Goal: Task Accomplishment & Management: Complete application form

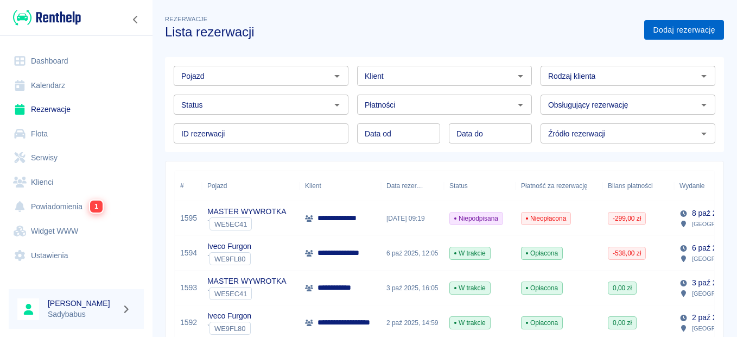
click at [681, 26] on link "Dodaj rezerwację" at bounding box center [684, 30] width 80 height 20
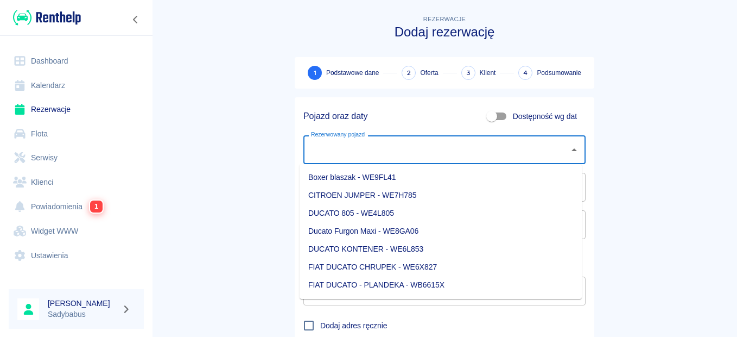
click at [356, 147] on input "Rezerwowany pojazd" at bounding box center [436, 149] width 256 height 19
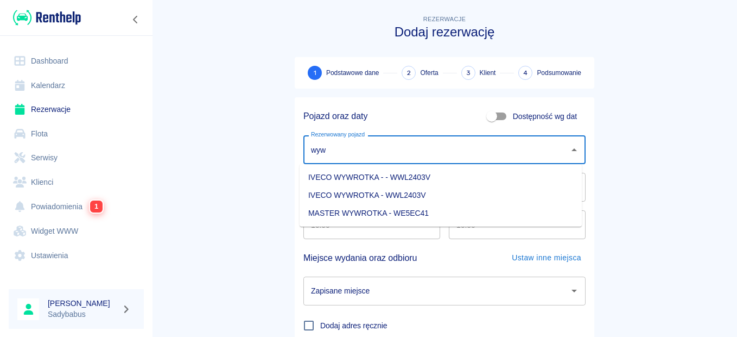
click at [373, 206] on li "MASTER WYWROTKA - WE5EC41" at bounding box center [441, 213] width 282 height 18
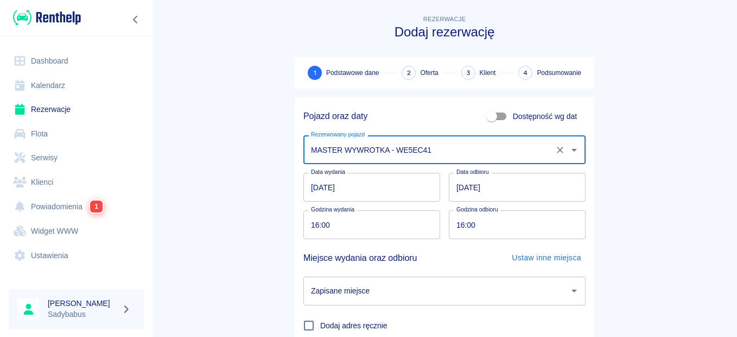
type input "MASTER WYWROTKA - WE5EC41"
click at [359, 189] on input "[DATE]" at bounding box center [371, 187] width 137 height 29
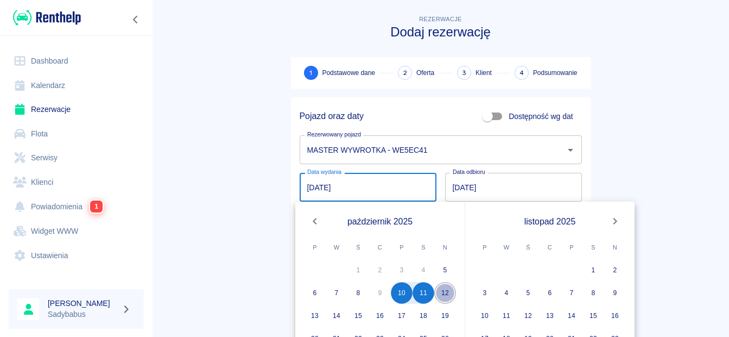
click at [448, 289] on button "12" at bounding box center [445, 293] width 22 height 22
type input "[DATE]"
type input "DD.MM.YYYY"
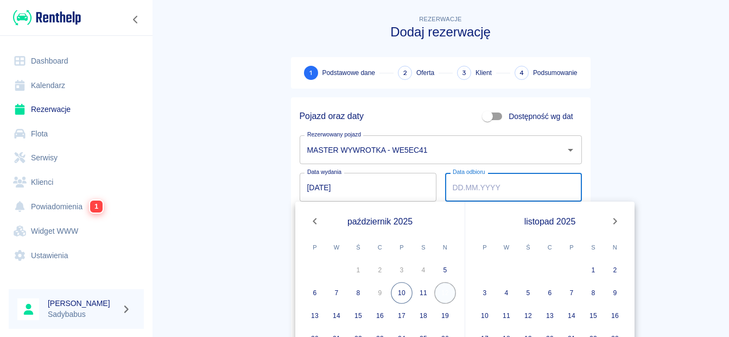
click at [442, 291] on button "12" at bounding box center [445, 293] width 22 height 22
type input "[DATE]"
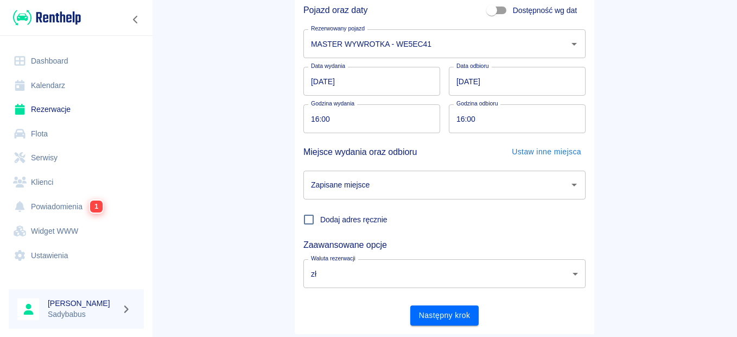
scroll to position [109, 0]
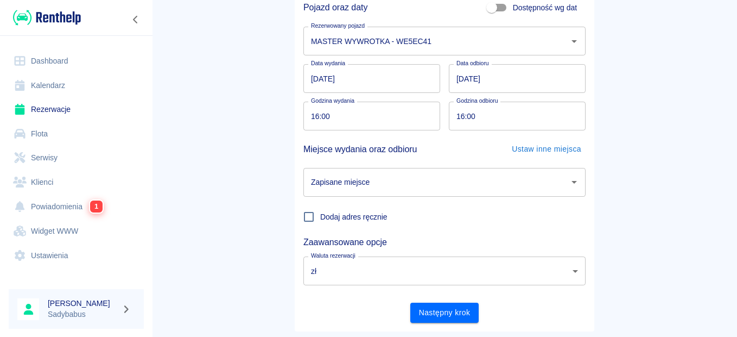
click at [484, 82] on input "[DATE]" at bounding box center [517, 78] width 137 height 29
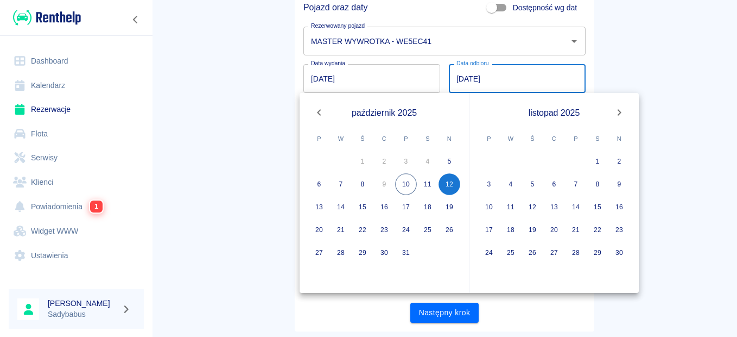
click at [329, 82] on input "[DATE]" at bounding box center [371, 78] width 137 height 29
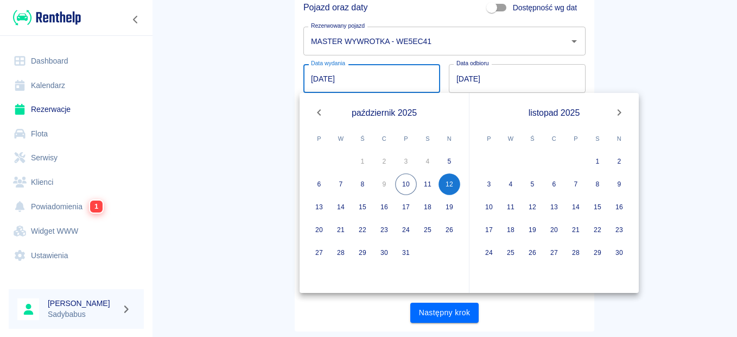
click at [303, 81] on input "[DATE]" at bounding box center [371, 78] width 137 height 29
click at [404, 187] on button "10" at bounding box center [406, 184] width 22 height 22
type input "[DATE]"
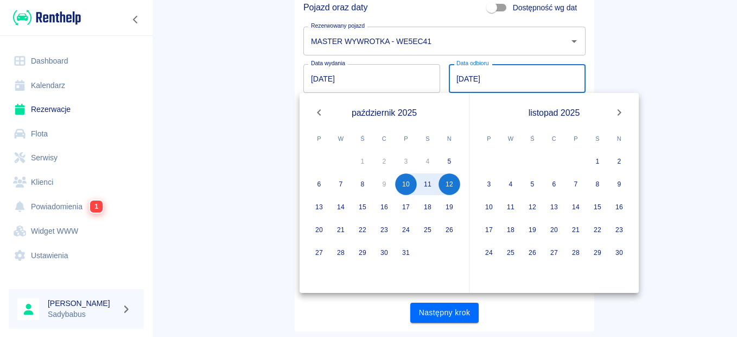
click at [703, 95] on main "Rezerwacje Dodaj rezerwację 1 Podstawowe dane 2 Oferta 3 Klient 4 Podsumowanie …" at bounding box center [444, 117] width 585 height 427
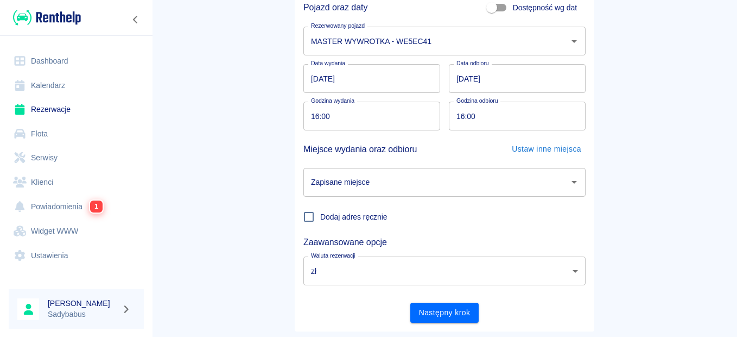
click at [318, 116] on input "16:00" at bounding box center [367, 116] width 129 height 29
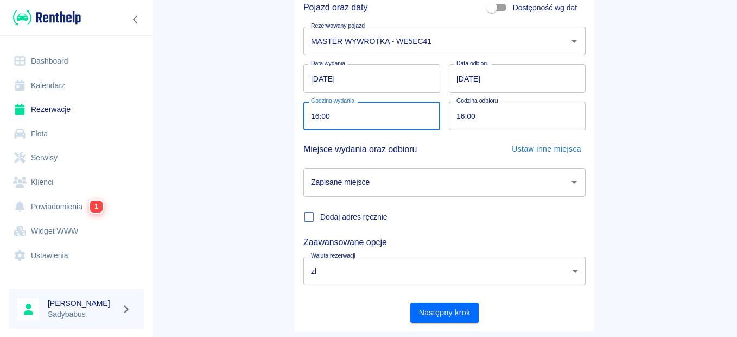
click at [313, 116] on input "16:00" at bounding box center [367, 116] width 129 height 29
type input "17:00"
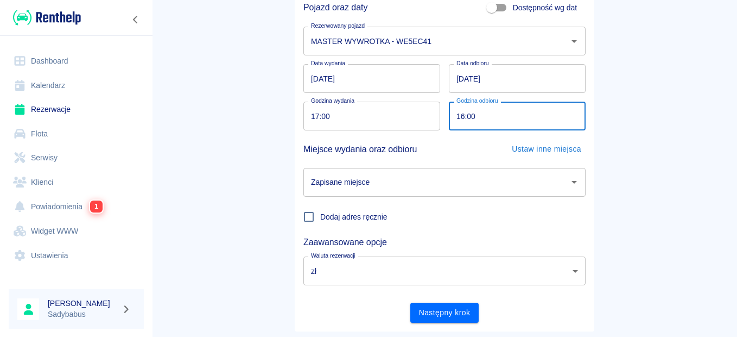
click at [456, 116] on input "16:00" at bounding box center [513, 116] width 129 height 29
type input "17:00"
click at [616, 160] on main "Rezerwacje Dodaj rezerwację 1 Podstawowe dane 2 Oferta 3 Klient 4 Podsumowanie …" at bounding box center [444, 117] width 585 height 427
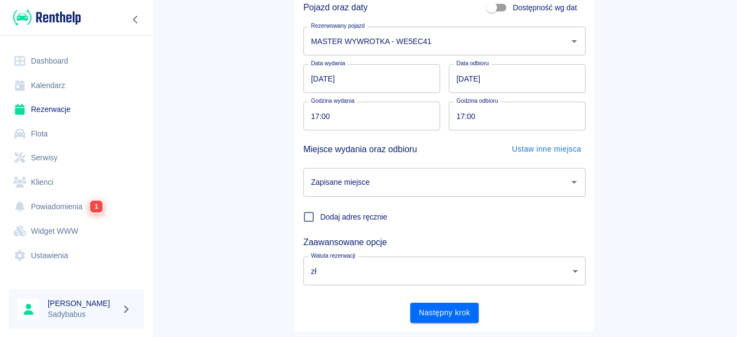
click at [385, 188] on input "Zapisane miejsce" at bounding box center [436, 182] width 256 height 19
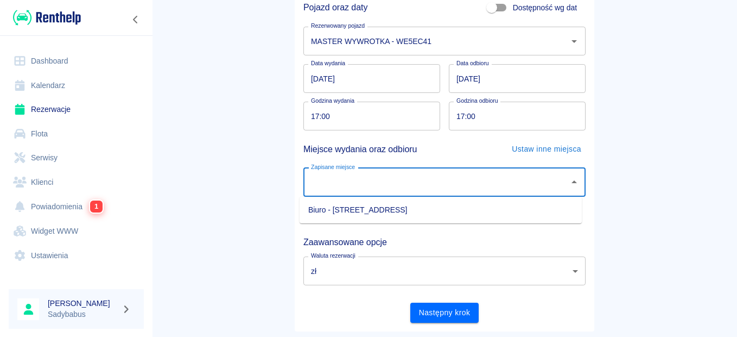
click at [357, 215] on li "Biuro - [STREET_ADDRESS]" at bounding box center [441, 210] width 282 height 18
type input "Biuro - [STREET_ADDRESS]"
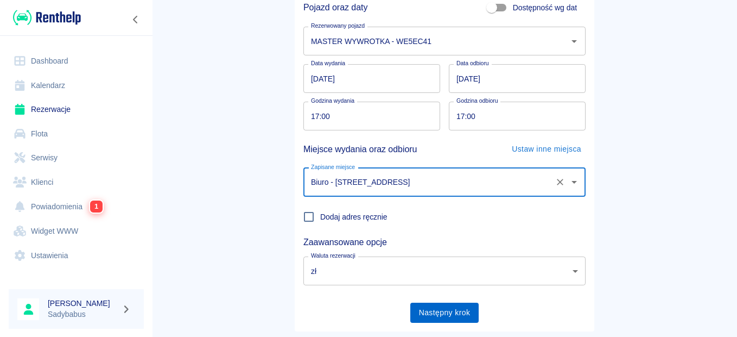
click at [437, 310] on button "Następny krok" at bounding box center [444, 312] width 69 height 20
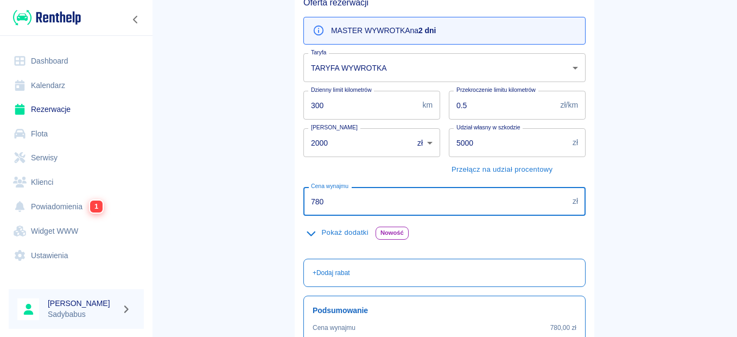
drag, startPoint x: 377, startPoint y: 208, endPoint x: 65, endPoint y: 222, distance: 312.4
click at [65, 222] on div "Dashboard Kalendarz Rezerwacje Flota Serwisy Klienci Powiadomienia 1 Widget WWW…" at bounding box center [368, 168] width 737 height 337
type input "598"
click at [234, 280] on main "Rezerwacje Dodaj rezerwację Podstawowe dane 2 Oferta 3 Klient 4 Podsumowanie Of…" at bounding box center [444, 173] width 585 height 538
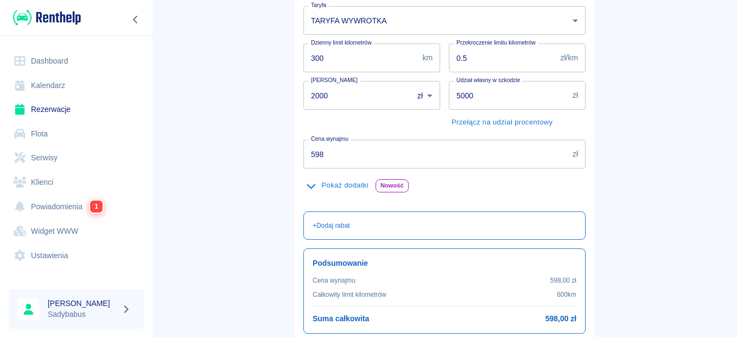
scroll to position [217, 0]
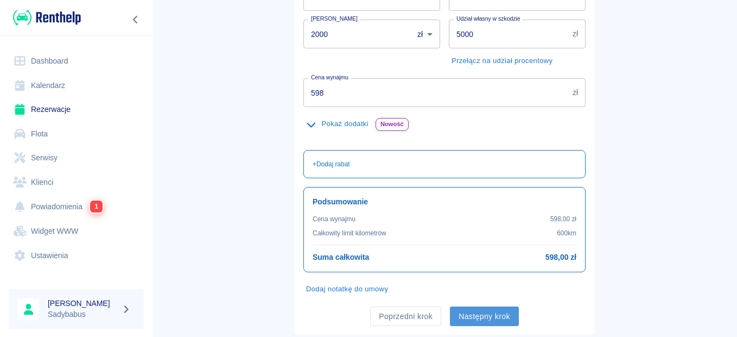
click at [492, 310] on button "Następny krok" at bounding box center [484, 316] width 69 height 20
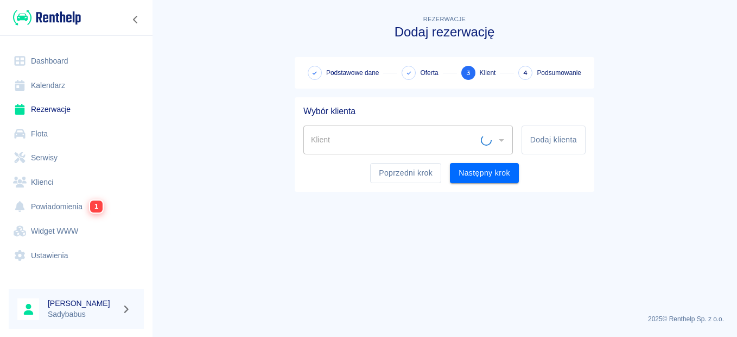
scroll to position [0, 0]
click at [438, 144] on input "Klient" at bounding box center [399, 139] width 183 height 19
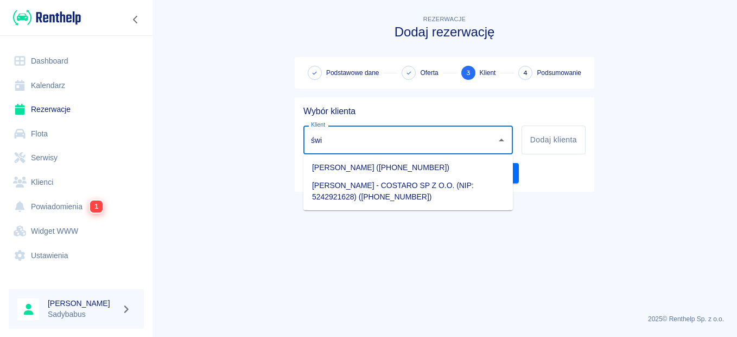
click at [405, 159] on li "[PERSON_NAME] ([PHONE_NUMBER])" at bounding box center [408, 167] width 210 height 18
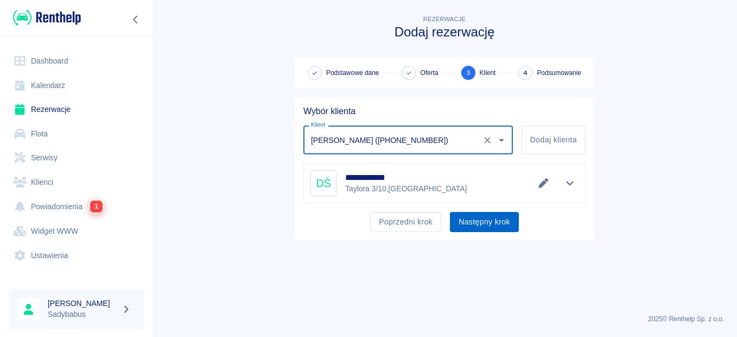
type input "[PERSON_NAME] ([PHONE_NUMBER])"
click at [481, 224] on button "Następny krok" at bounding box center [484, 222] width 69 height 20
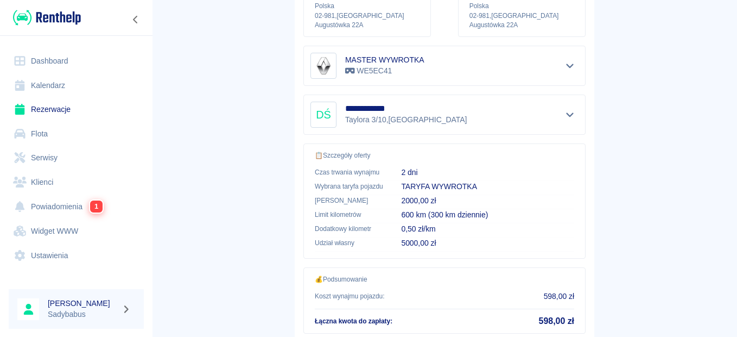
scroll to position [217, 0]
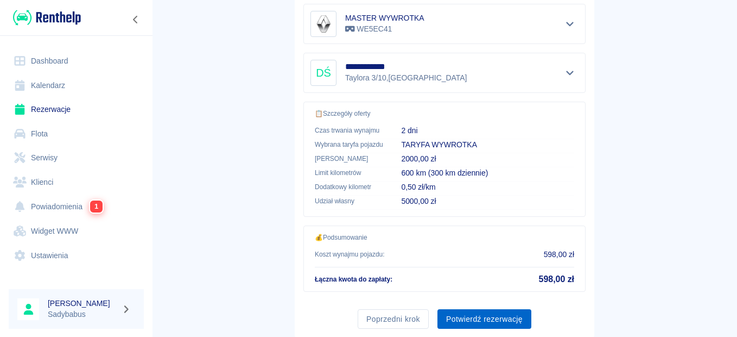
click at [468, 316] on button "Potwierdź rezerwację" at bounding box center [484, 319] width 94 height 20
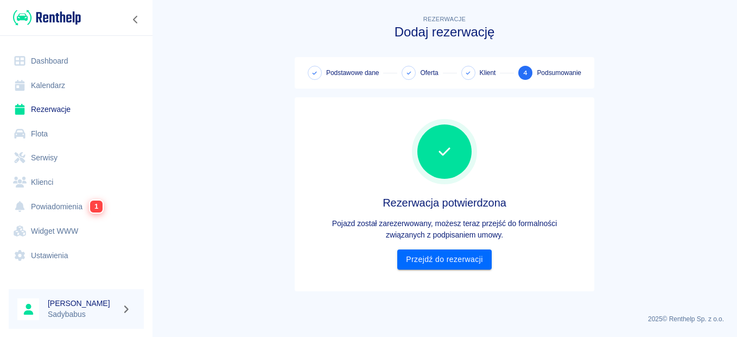
scroll to position [0, 0]
click at [451, 268] on link "Przejdź do rezerwacji" at bounding box center [444, 259] width 94 height 20
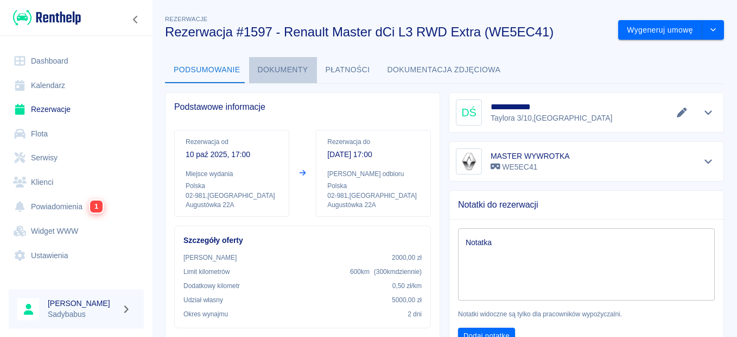
click at [294, 73] on button "Dokumenty" at bounding box center [283, 70] width 68 height 26
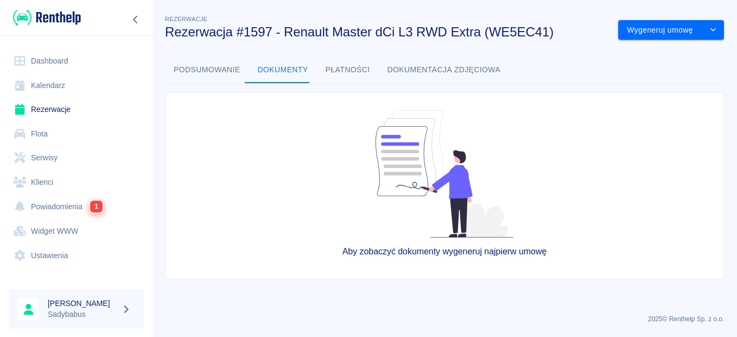
click at [217, 69] on button "Podsumowanie" at bounding box center [207, 70] width 84 height 26
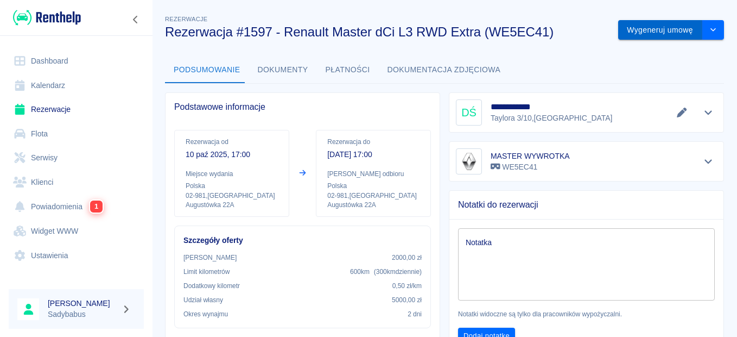
click at [666, 24] on button "Wygeneruj umowę" at bounding box center [660, 30] width 84 height 20
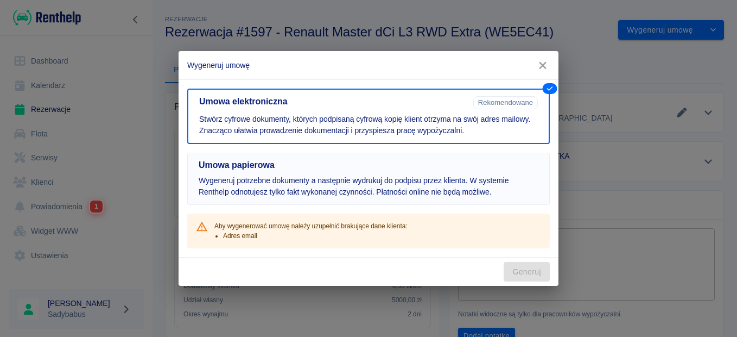
click at [421, 169] on h5 "Umowa papierowa" at bounding box center [369, 165] width 340 height 11
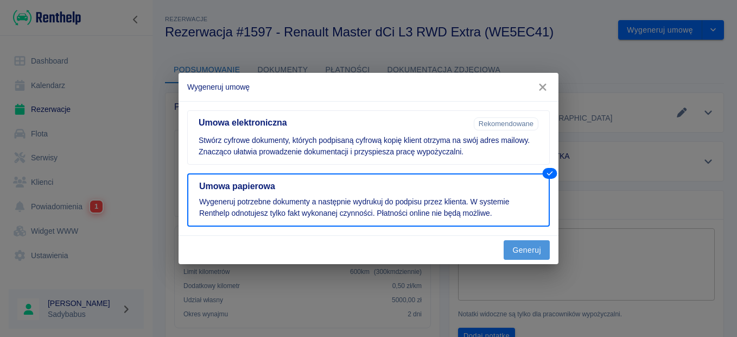
click at [539, 240] on button "Generuj" at bounding box center [527, 250] width 46 height 20
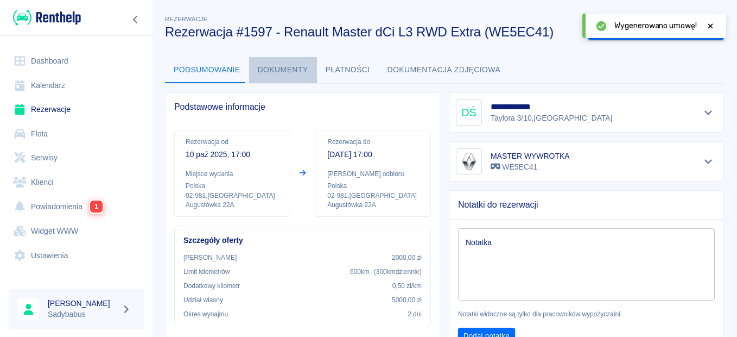
click at [281, 65] on button "Dokumenty" at bounding box center [283, 70] width 68 height 26
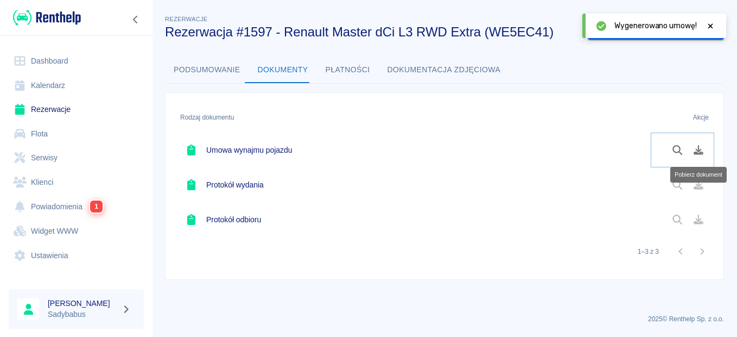
click at [691, 155] on button "Pobierz dokument" at bounding box center [698, 150] width 21 height 18
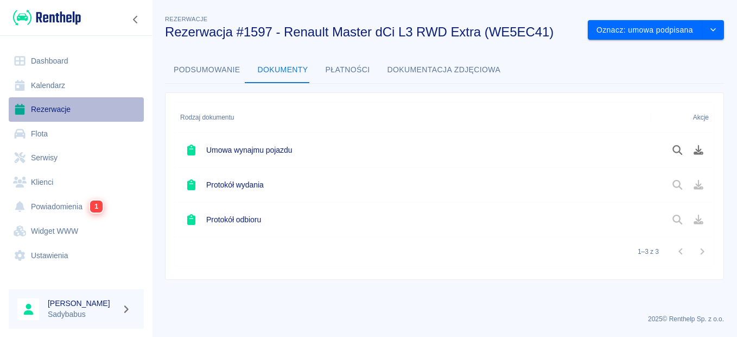
click at [62, 113] on link "Rezerwacje" at bounding box center [76, 109] width 135 height 24
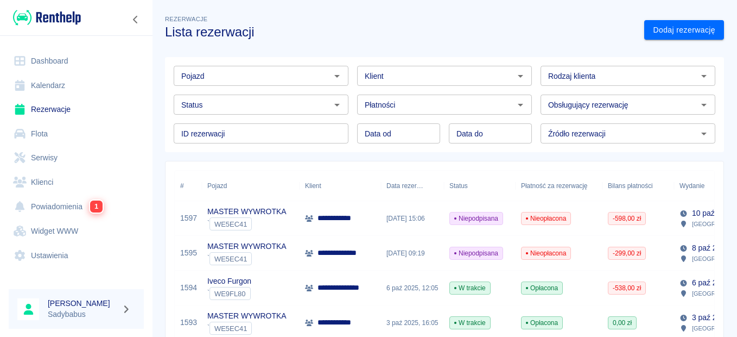
click at [289, 86] on div "Status Status" at bounding box center [256, 100] width 183 height 29
click at [289, 84] on div "Pojazd" at bounding box center [261, 76] width 175 height 20
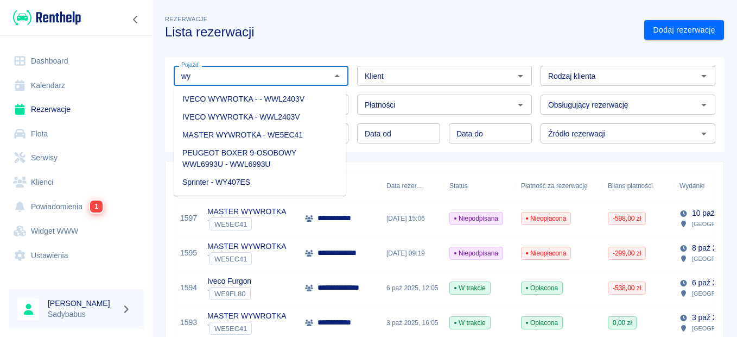
click at [252, 178] on li "Sprinter - WY407ES" at bounding box center [260, 182] width 172 height 18
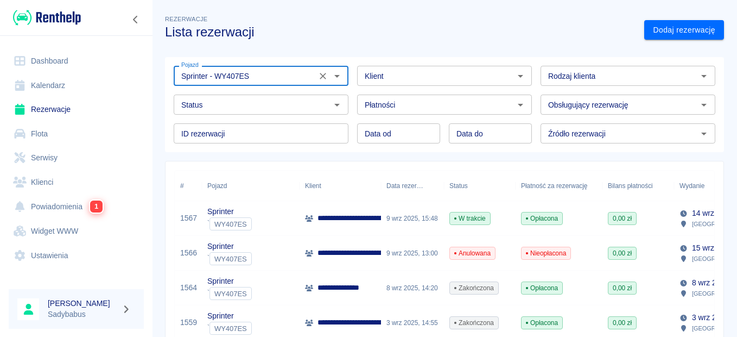
type input "Sprinter - WY407ES"
click at [215, 202] on div "Sprinter ` WY407ES" at bounding box center [251, 218] width 98 height 35
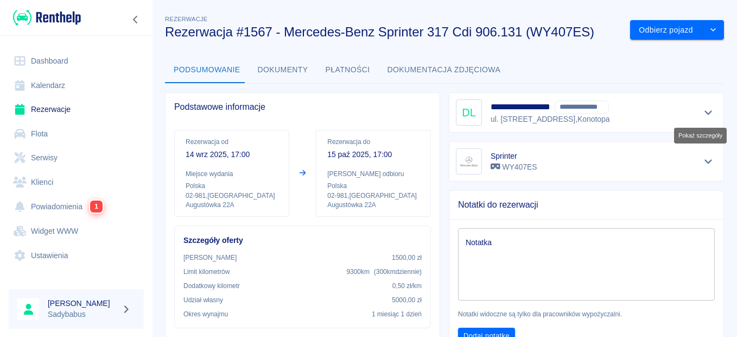
click at [702, 108] on icon "Pokaż szczegóły" at bounding box center [708, 112] width 12 height 10
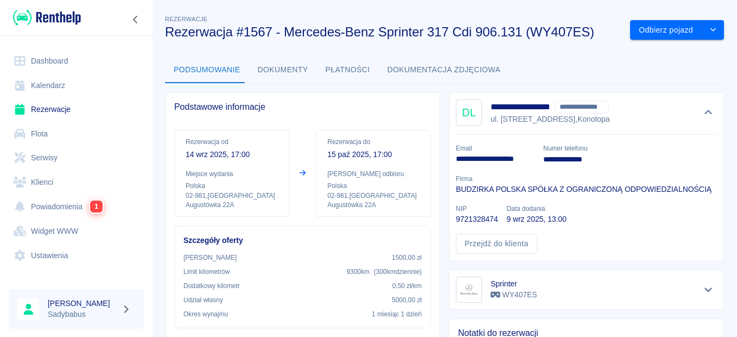
click at [625, 168] on div "Firma BUDZIRKA POLSKA SPÓŁKA Z OGRANICZONĄ ODPOWIEDZIALNOŚCIĄ" at bounding box center [579, 180] width 264 height 30
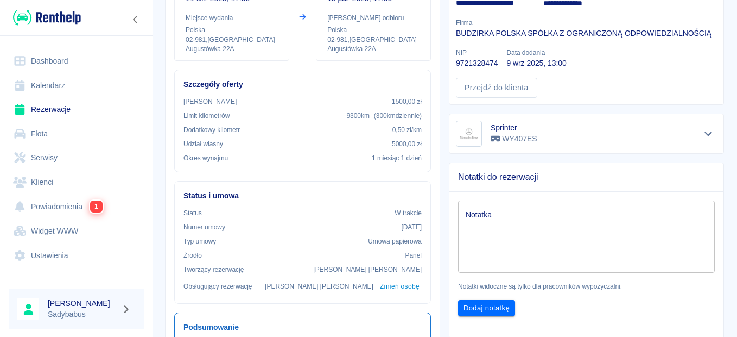
scroll to position [54, 0]
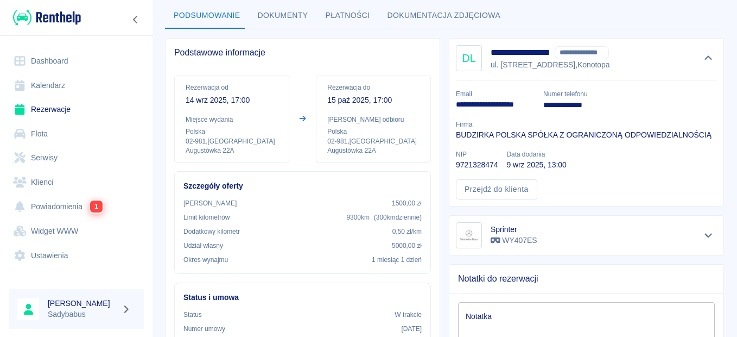
click at [277, 17] on button "Dokumenty" at bounding box center [283, 16] width 68 height 26
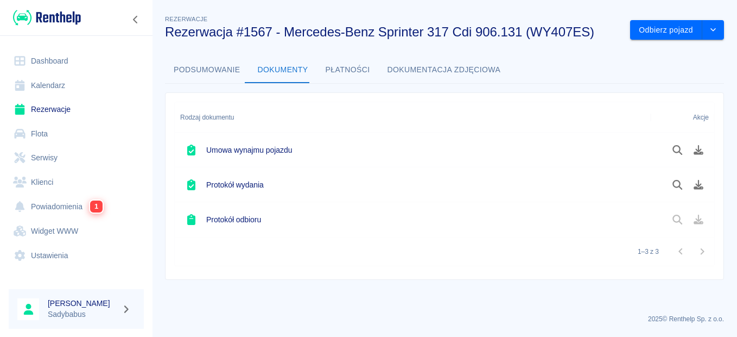
click at [211, 64] on button "Podsumowanie" at bounding box center [207, 70] width 84 height 26
